Goal: Transaction & Acquisition: Purchase product/service

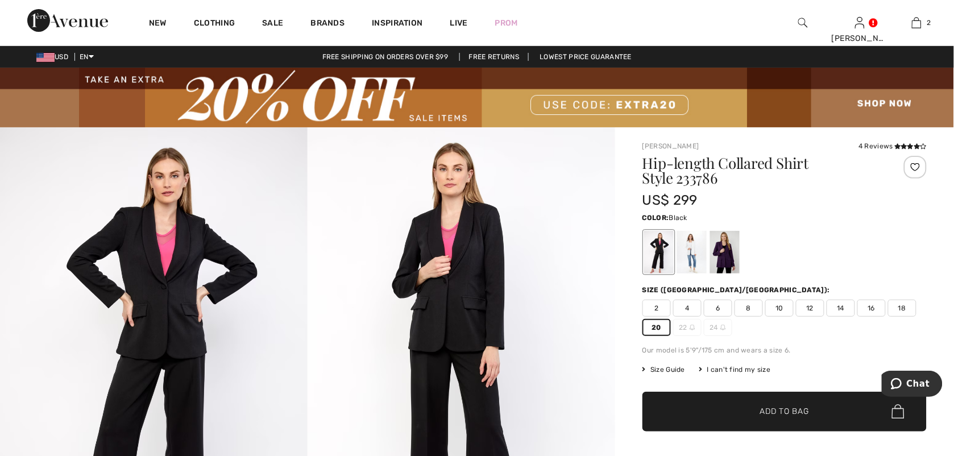
scroll to position [35, 0]
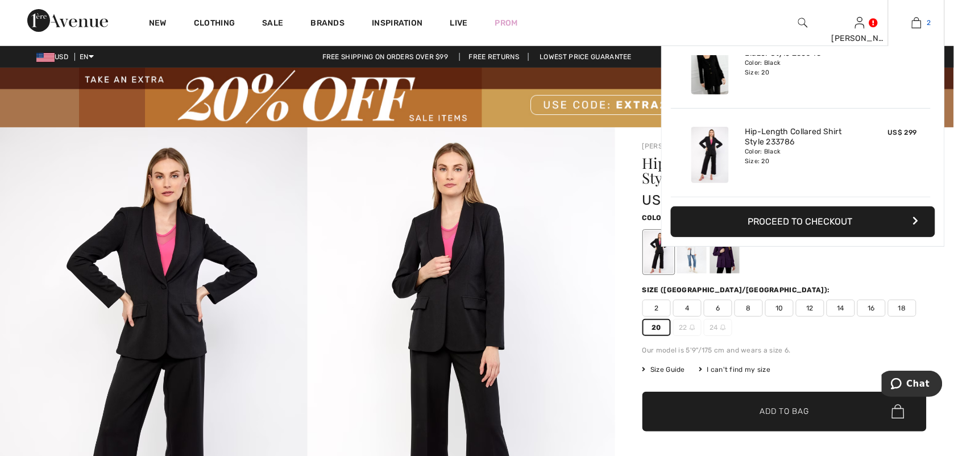
click at [914, 24] on img at bounding box center [917, 23] width 10 height 14
click at [915, 29] on img at bounding box center [917, 23] width 10 height 14
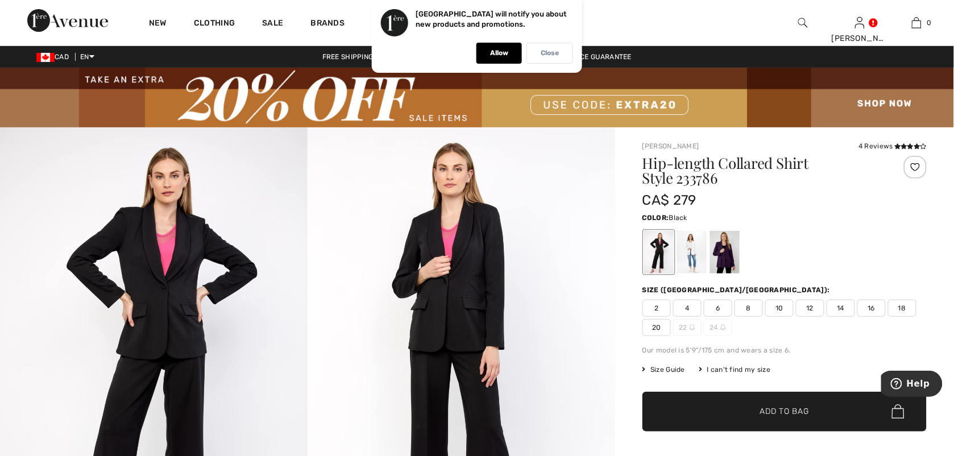
click at [550, 54] on p "Close" at bounding box center [550, 53] width 18 height 9
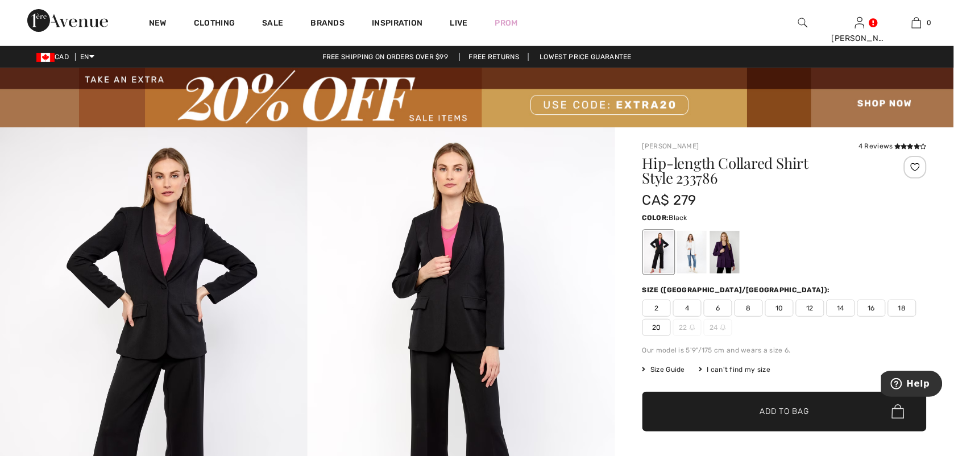
click at [653, 328] on span "20" at bounding box center [657, 327] width 28 height 17
click at [823, 417] on span "✔ Added to Bag Add to Bag" at bounding box center [785, 412] width 284 height 40
click at [807, 24] on img at bounding box center [803, 23] width 10 height 14
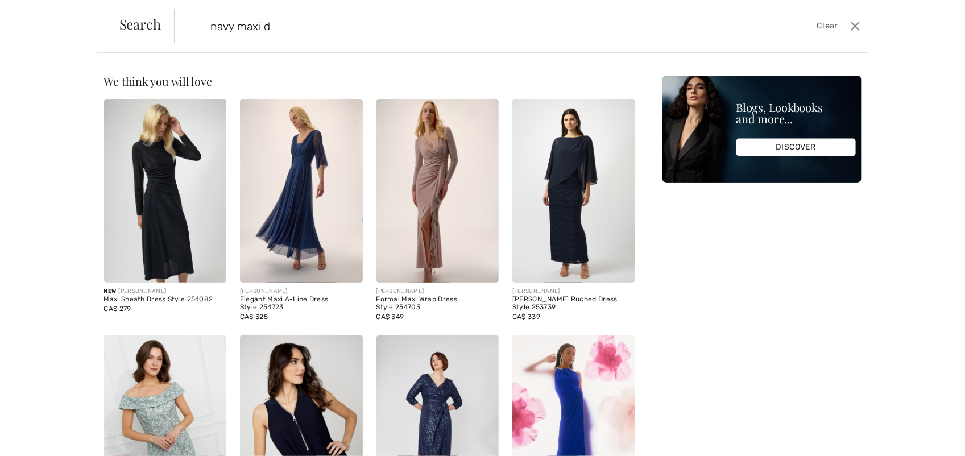
type input "navy maxi d"
click at [415, 229] on img at bounding box center [437, 191] width 123 height 184
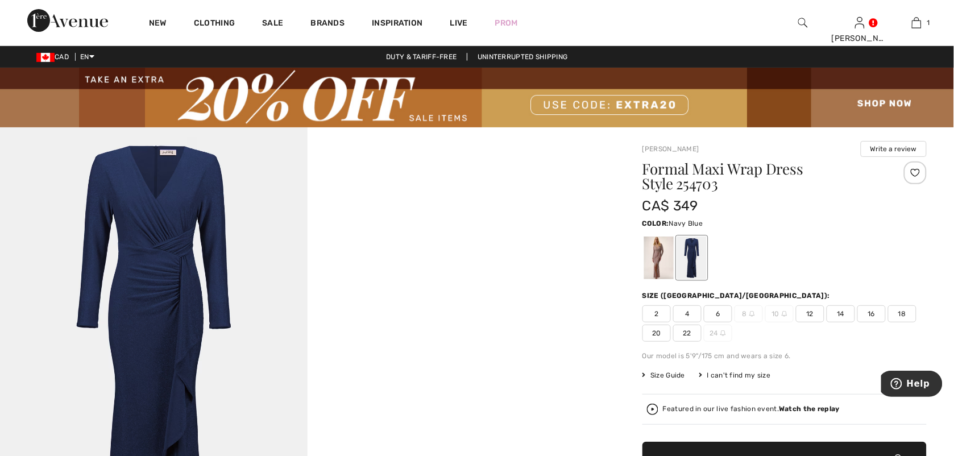
click at [652, 331] on span "20" at bounding box center [657, 333] width 28 height 17
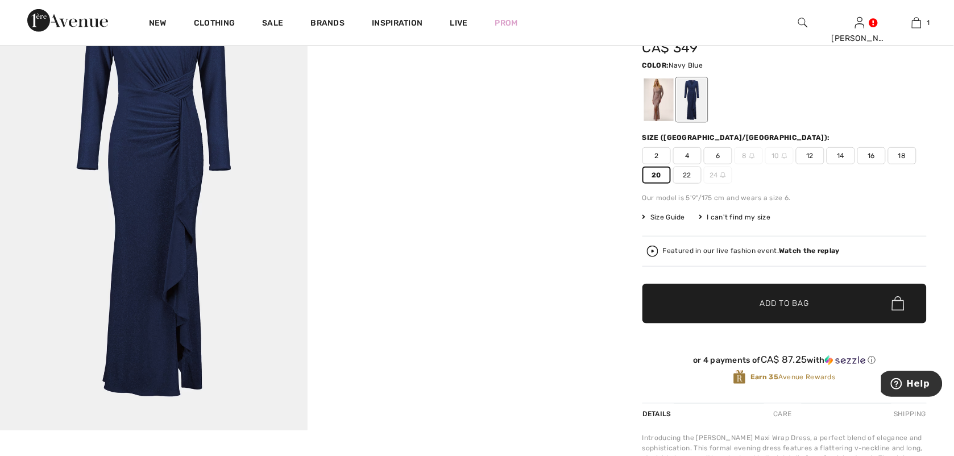
scroll to position [194, 0]
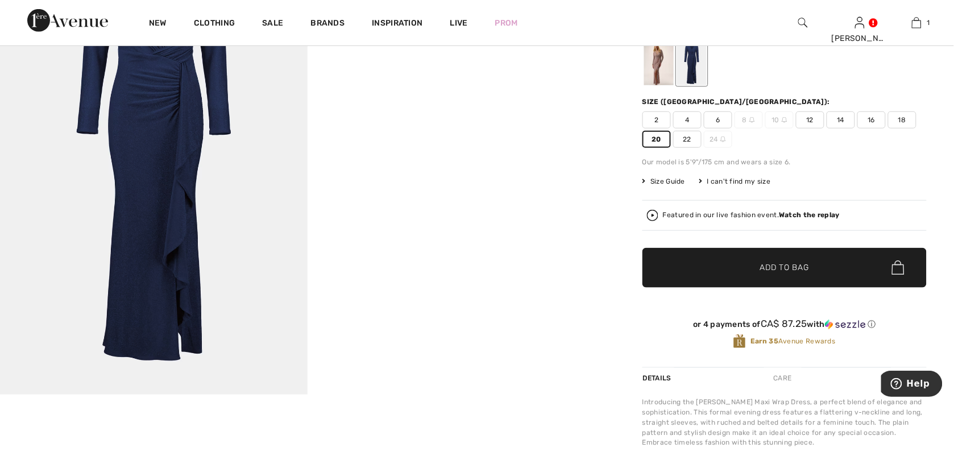
click at [664, 274] on span "✔ Added to Bag Add to Bag" at bounding box center [785, 268] width 284 height 40
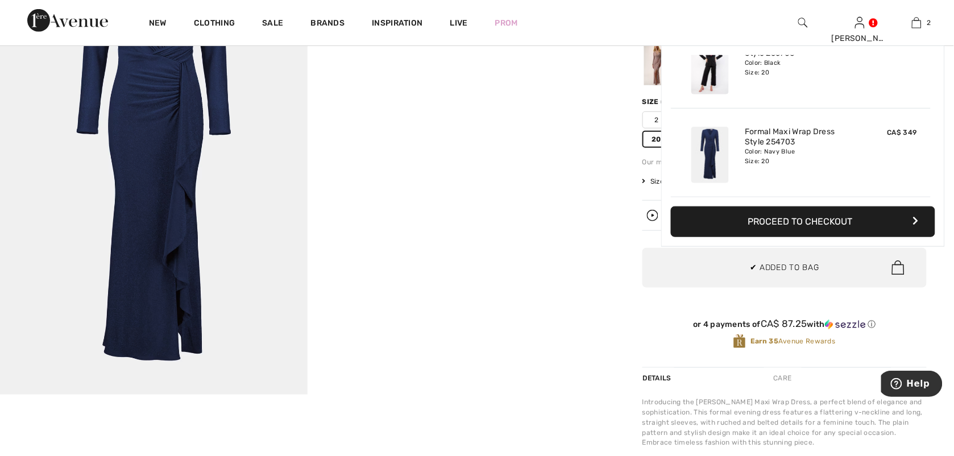
scroll to position [0, 0]
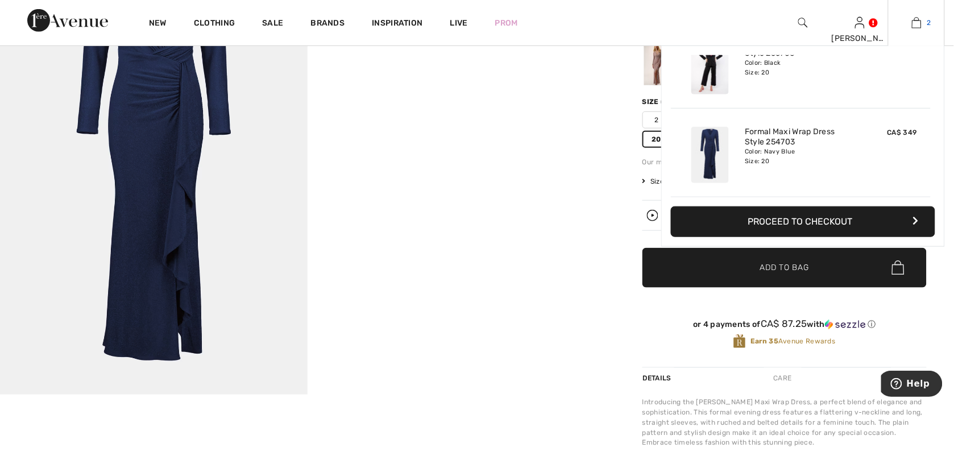
click at [915, 20] on img at bounding box center [917, 23] width 10 height 14
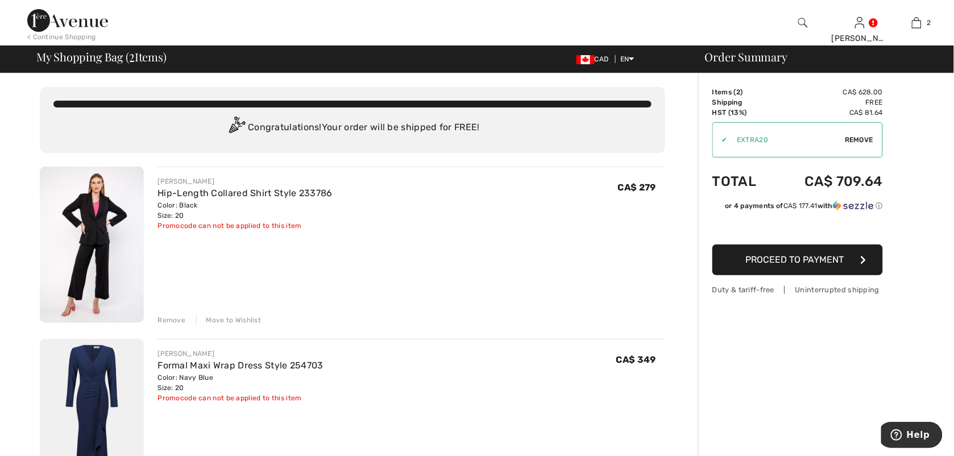
click at [822, 259] on span "Proceed to Payment" at bounding box center [795, 259] width 98 height 11
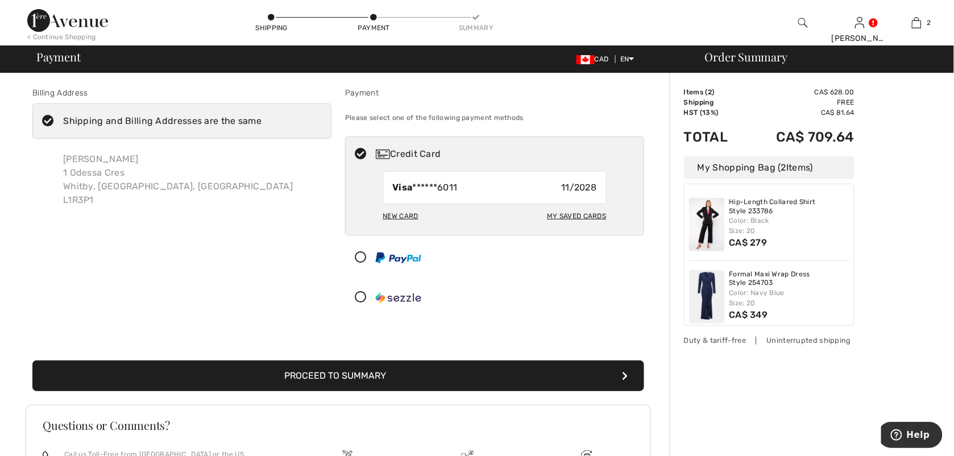
click at [528, 374] on button "Proceed to Summary" at bounding box center [338, 375] width 612 height 31
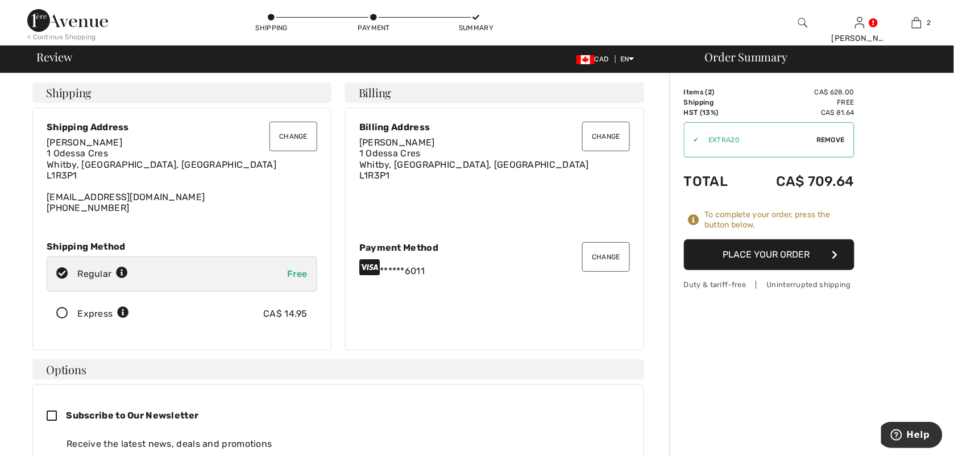
click at [784, 259] on button "Place Your Order" at bounding box center [769, 254] width 171 height 31
